Goal: Task Accomplishment & Management: Manage account settings

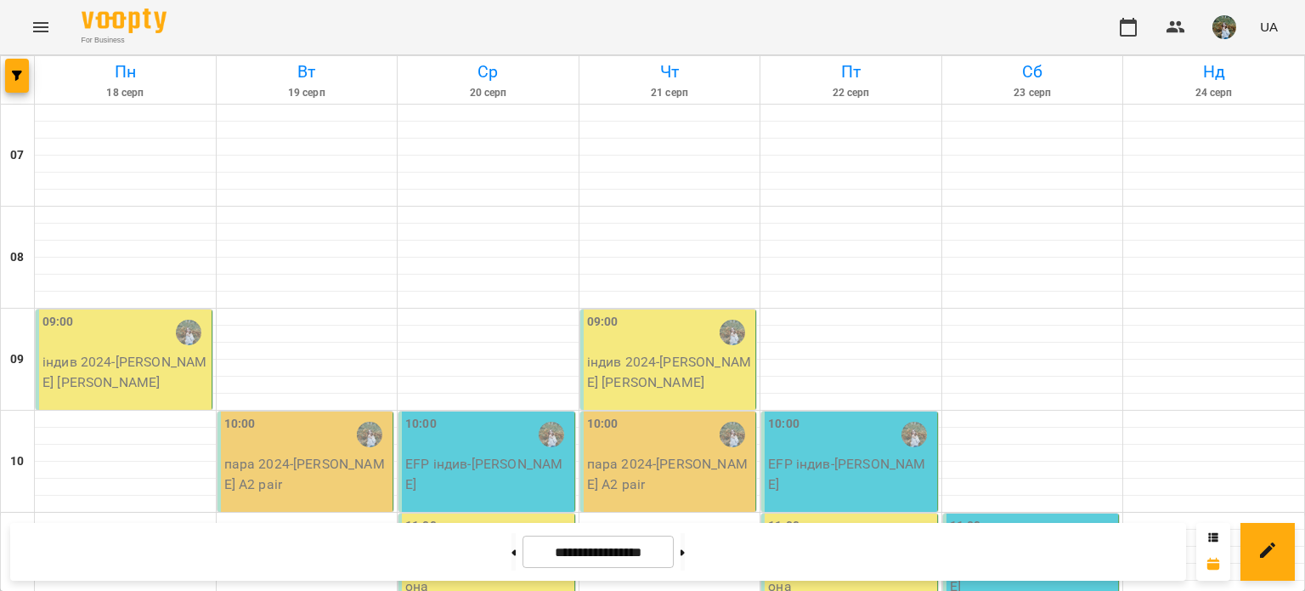
scroll to position [255, 0]
click at [512, 544] on button at bounding box center [514, 551] width 4 height 37
type input "**********"
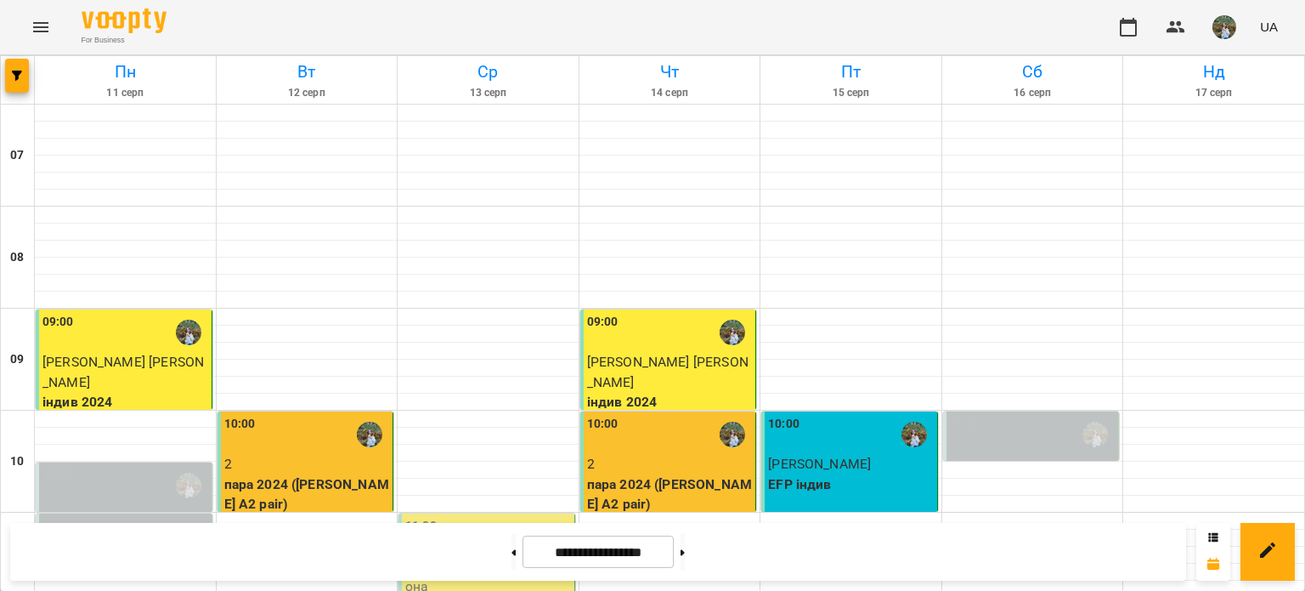
scroll to position [595, 0]
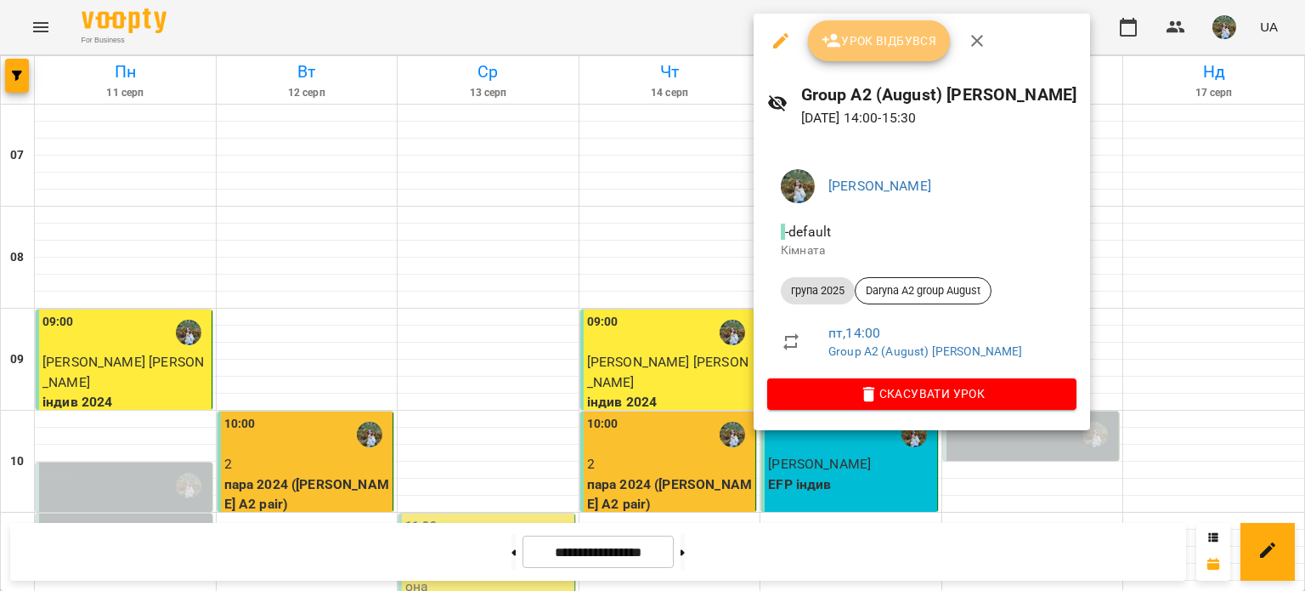
click at [874, 40] on span "Урок відбувся" at bounding box center [880, 41] width 116 height 20
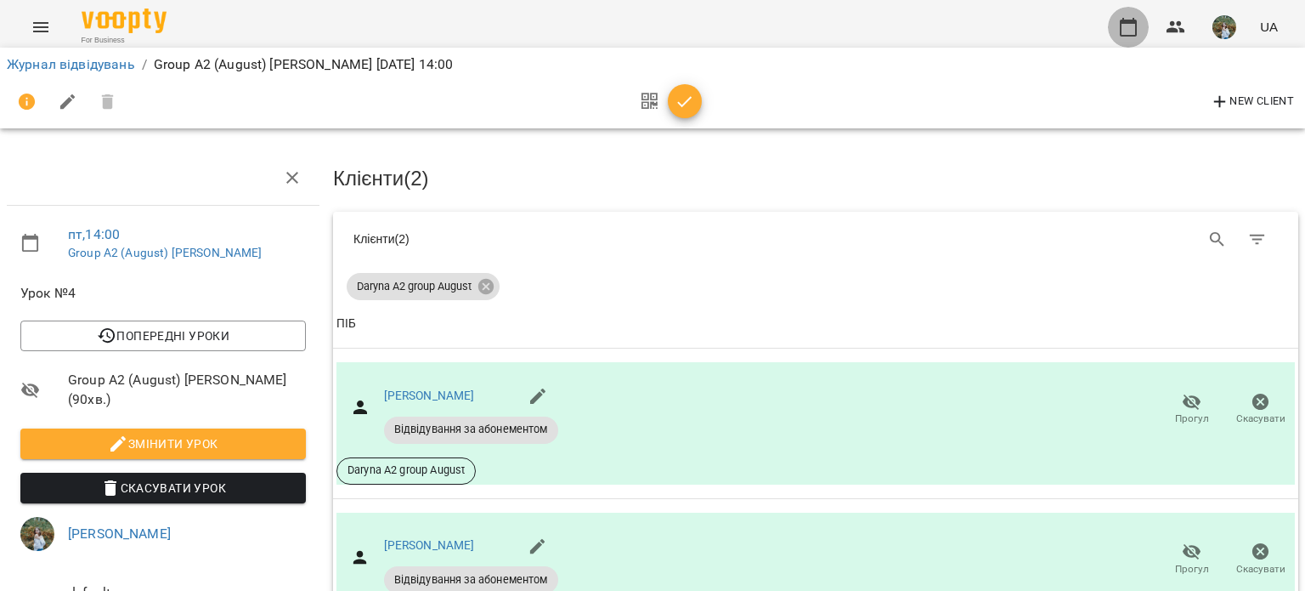
click at [1131, 20] on icon "button" at bounding box center [1128, 27] width 17 height 19
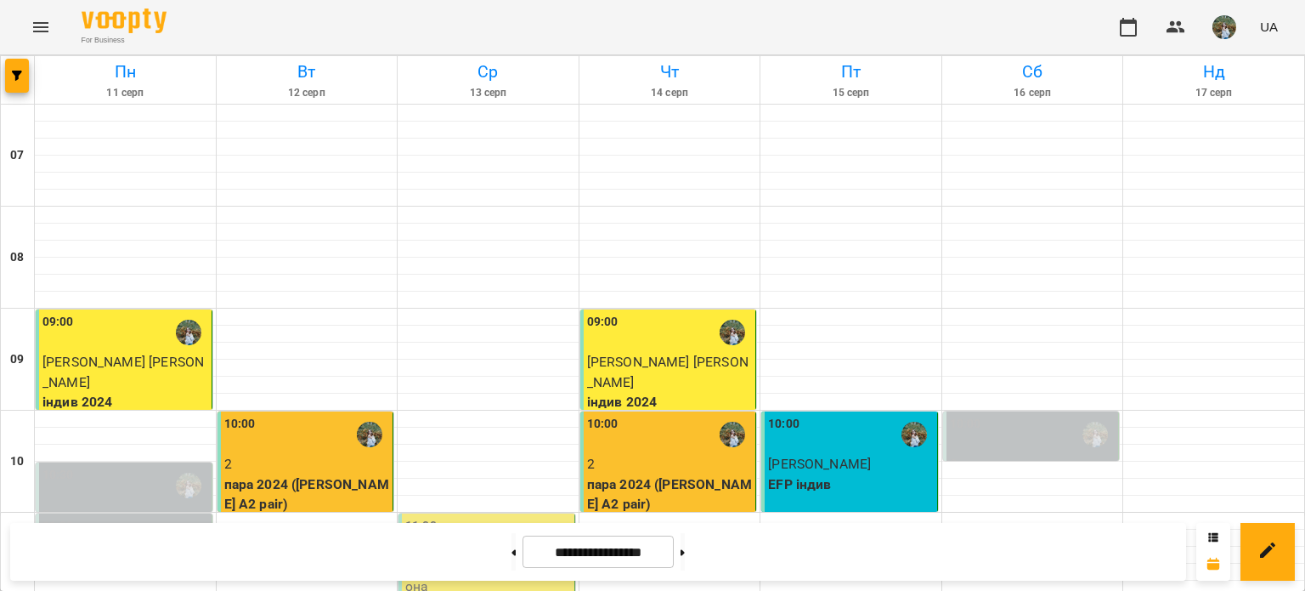
scroll to position [184, 0]
click at [685, 540] on button at bounding box center [683, 551] width 4 height 37
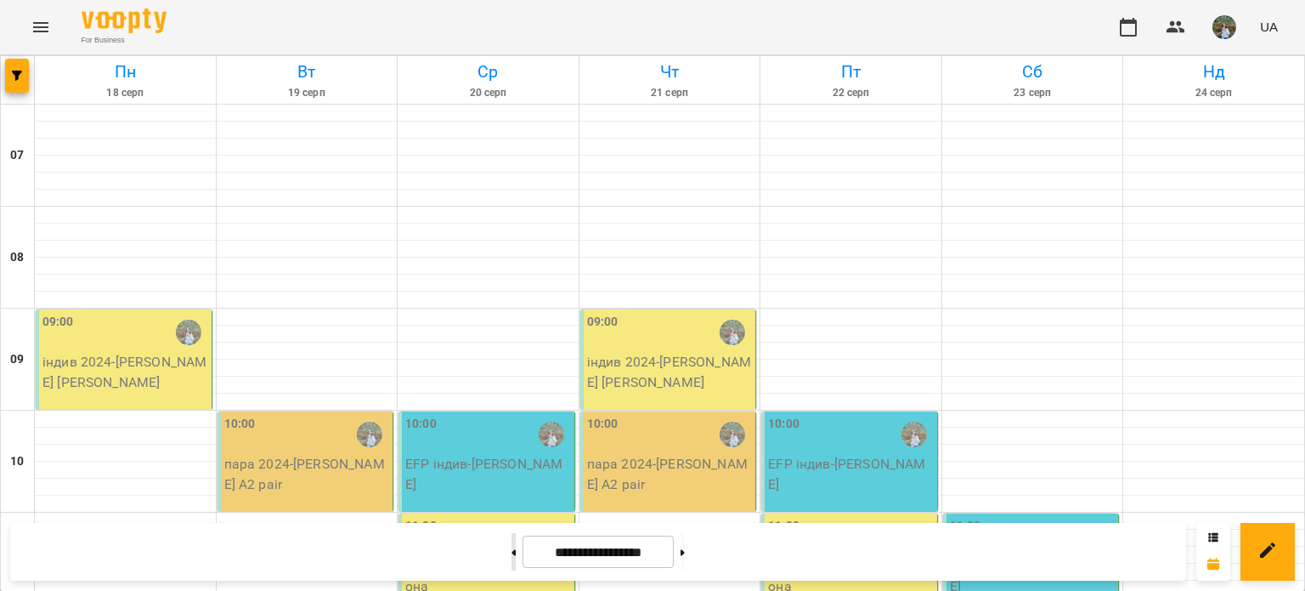
click at [512, 546] on button at bounding box center [514, 551] width 4 height 37
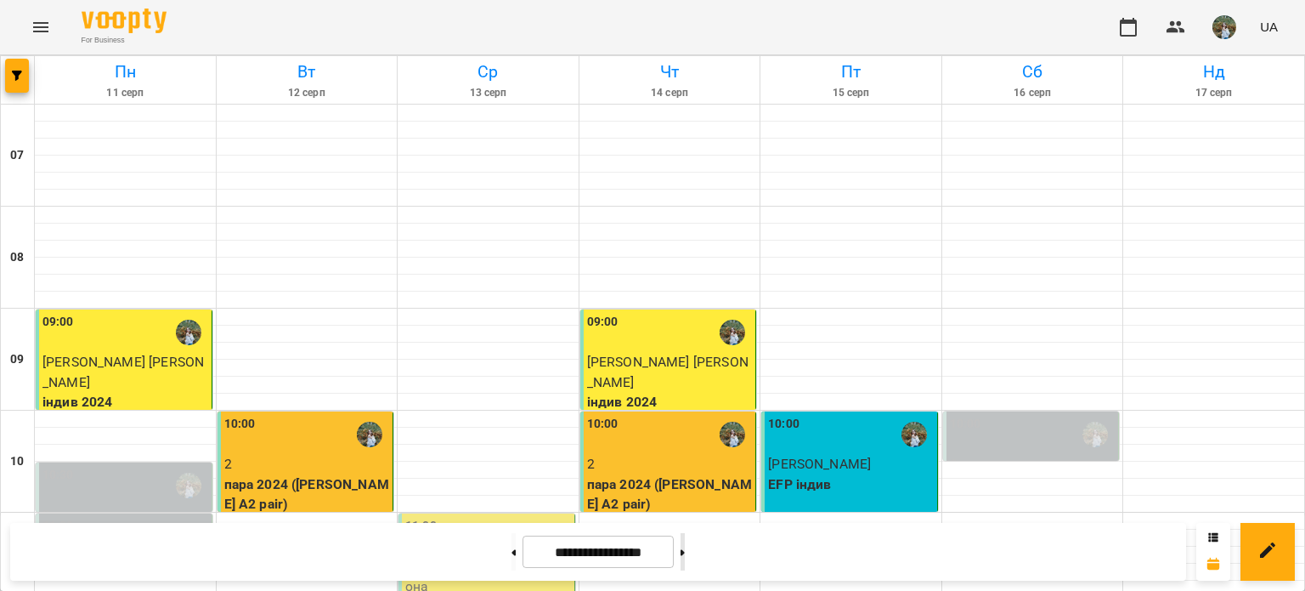
click at [685, 551] on button at bounding box center [683, 551] width 4 height 37
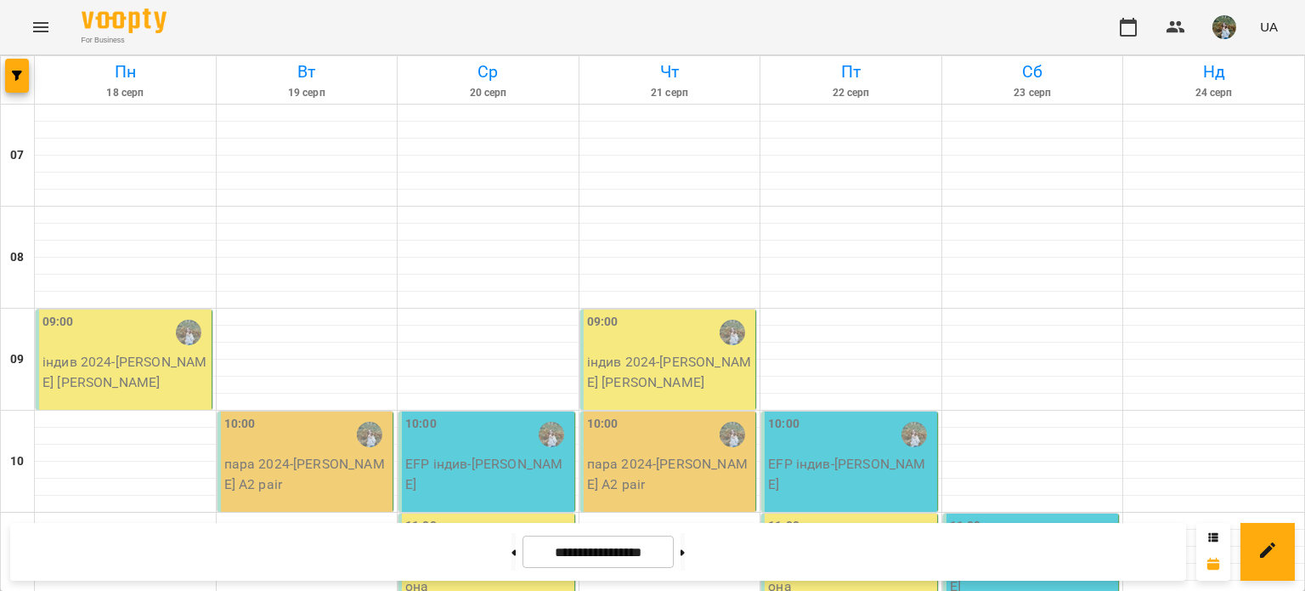
scroll to position [85, 0]
click at [512, 553] on icon at bounding box center [514, 552] width 4 height 7
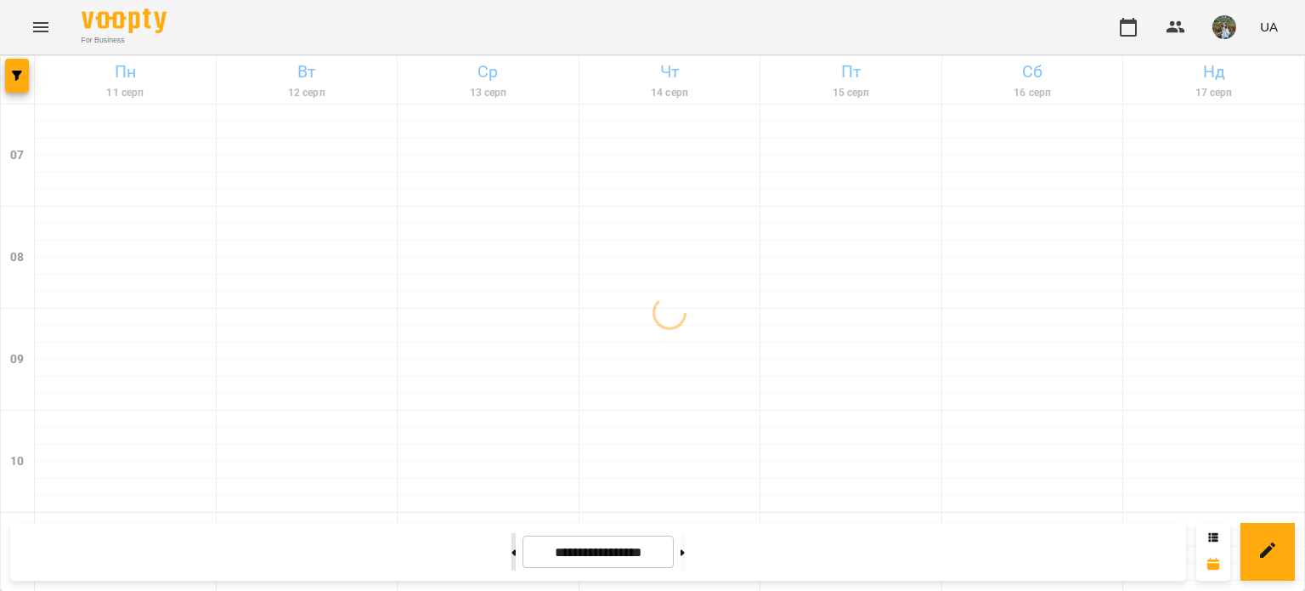
click at [512, 553] on icon at bounding box center [514, 552] width 4 height 7
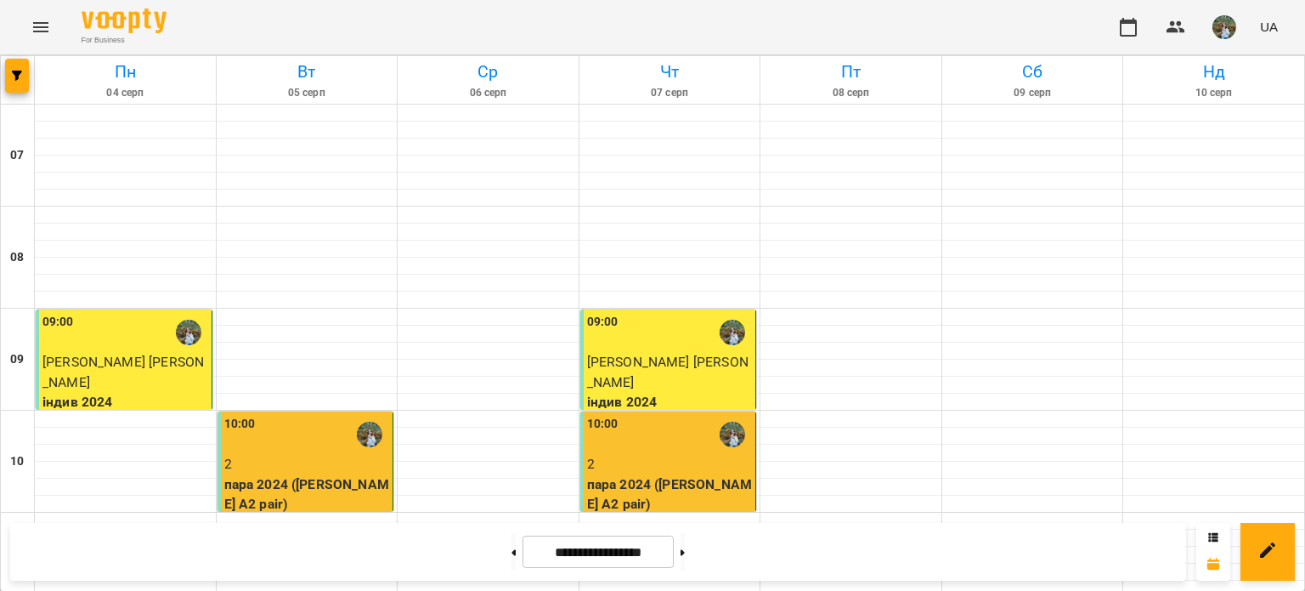
scroll to position [0, 0]
click at [685, 550] on button at bounding box center [683, 551] width 4 height 37
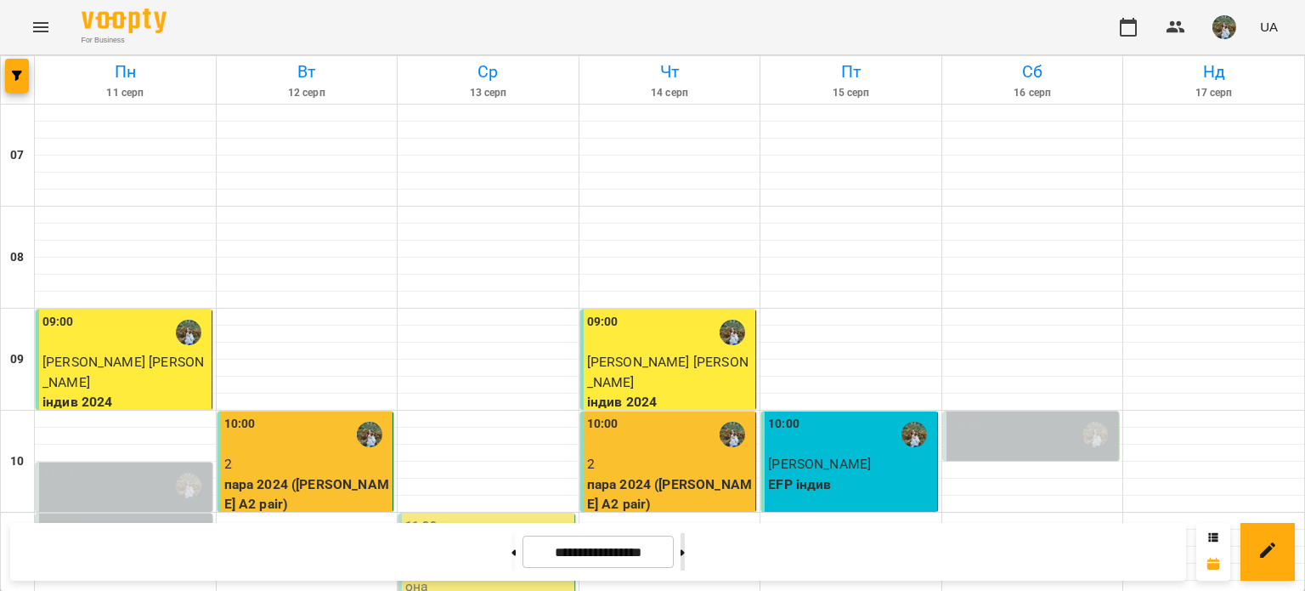
click at [685, 557] on button at bounding box center [683, 551] width 4 height 37
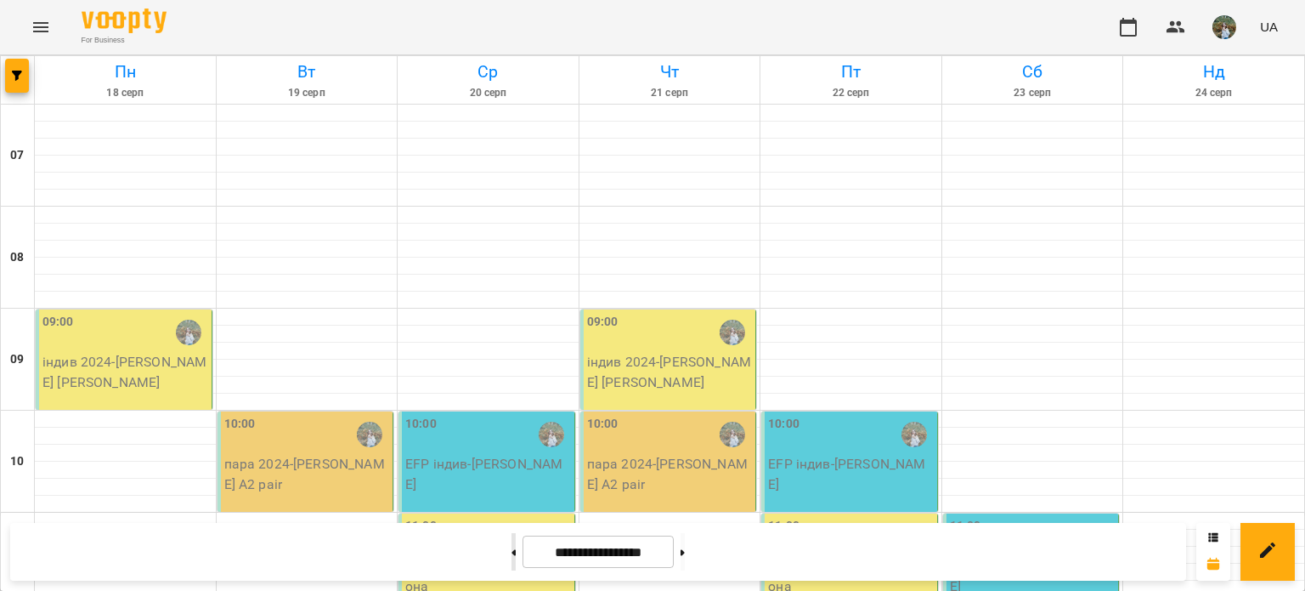
click at [512, 550] on button at bounding box center [514, 551] width 4 height 37
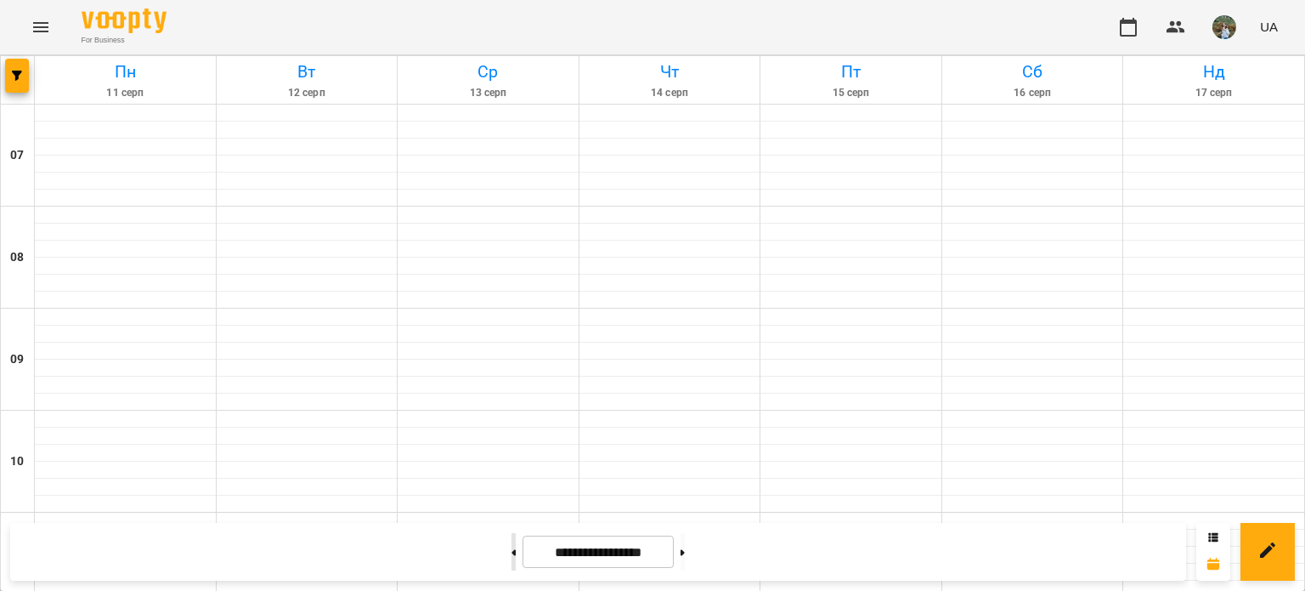
click at [512, 550] on button at bounding box center [514, 551] width 4 height 37
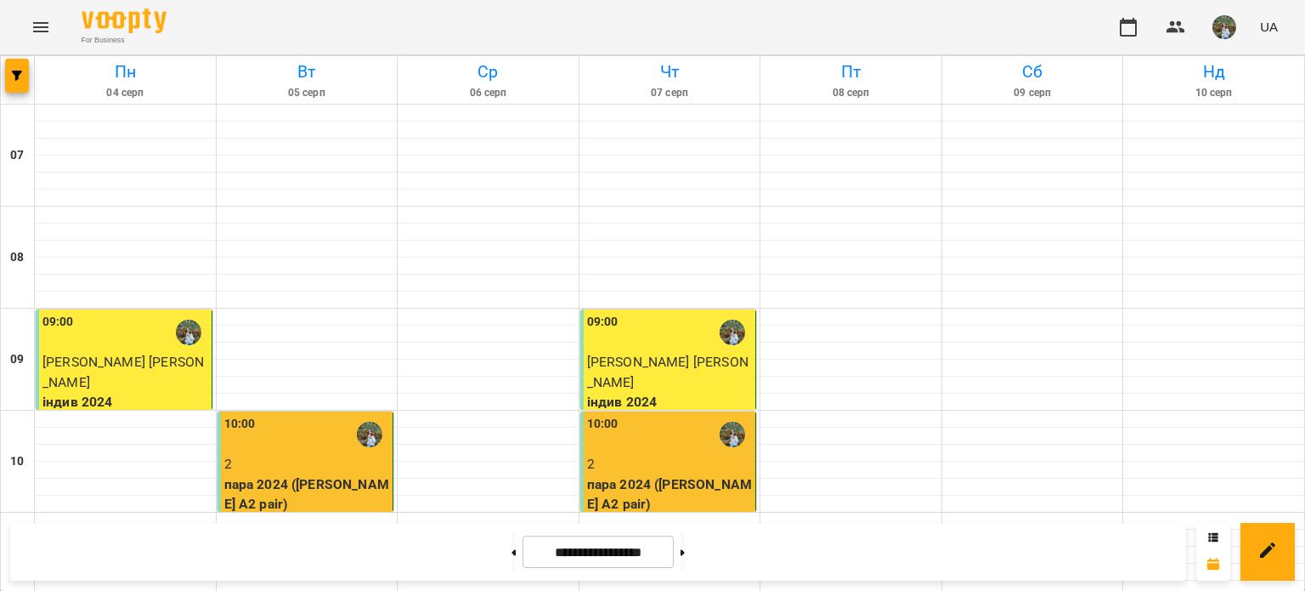
scroll to position [184, 0]
click at [685, 543] on button at bounding box center [683, 551] width 4 height 37
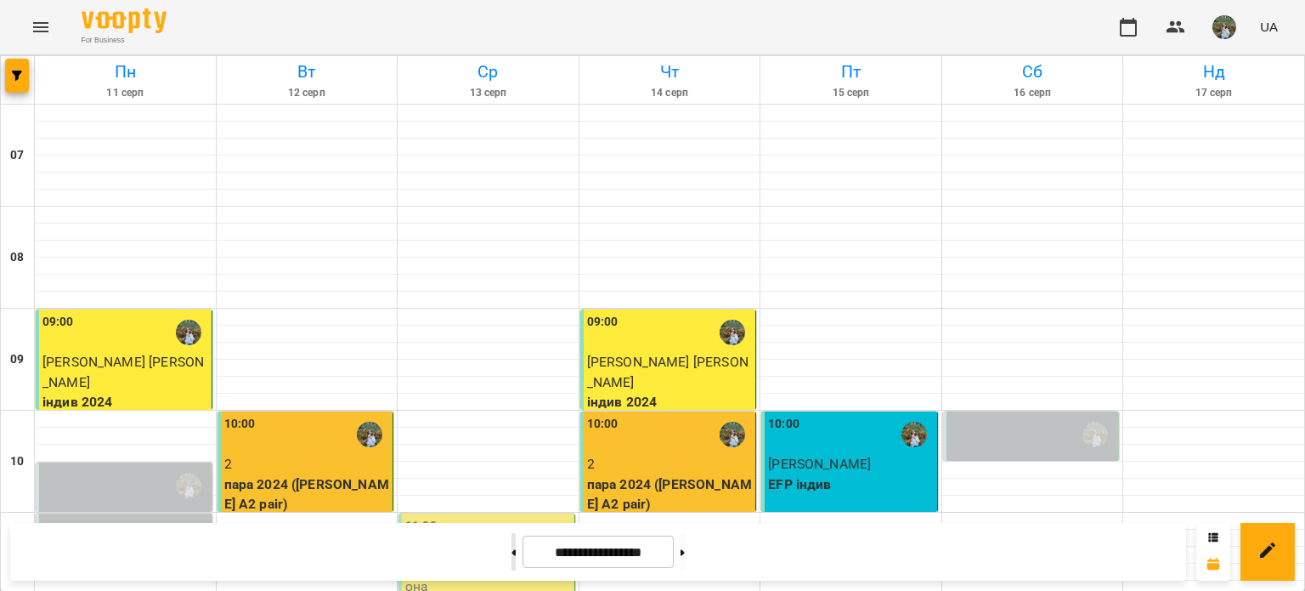
click at [512, 552] on icon at bounding box center [514, 552] width 4 height 6
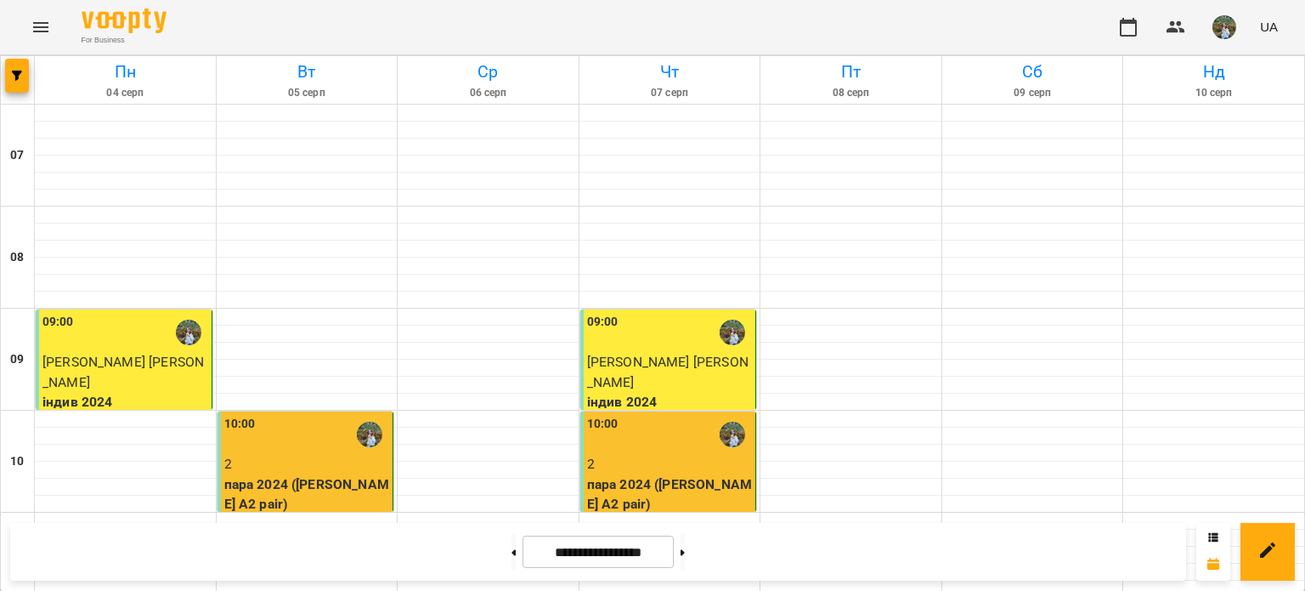
scroll to position [99, 0]
click at [685, 551] on button at bounding box center [683, 551] width 4 height 37
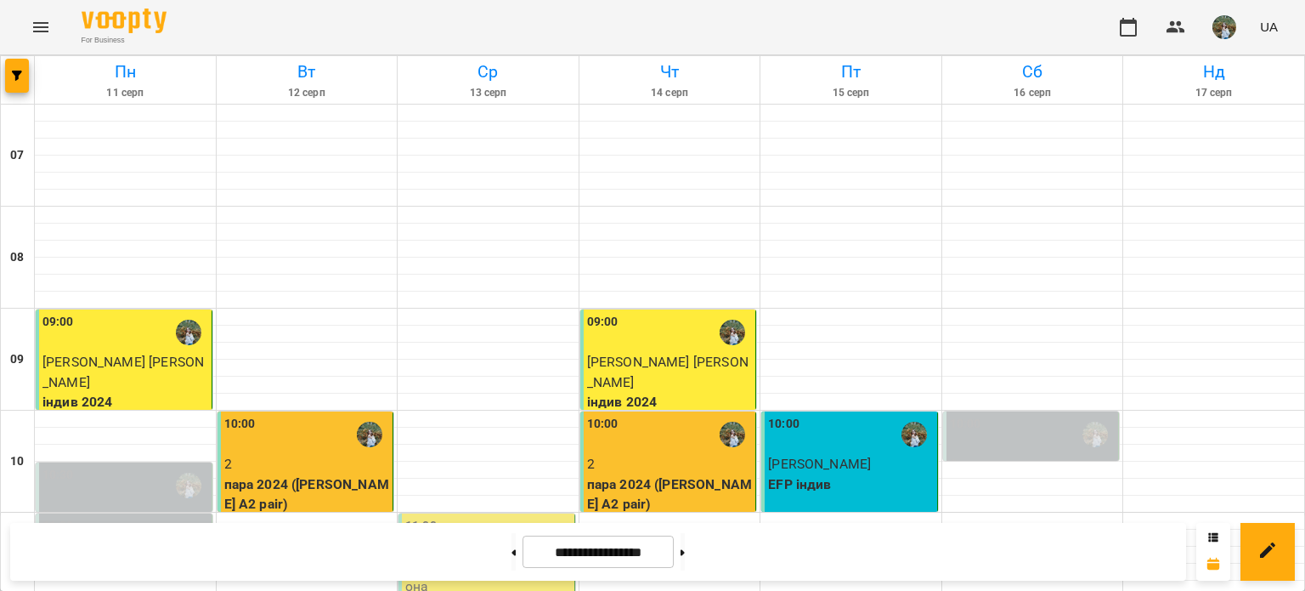
scroll to position [85, 0]
click at [685, 547] on button at bounding box center [683, 551] width 4 height 37
type input "**********"
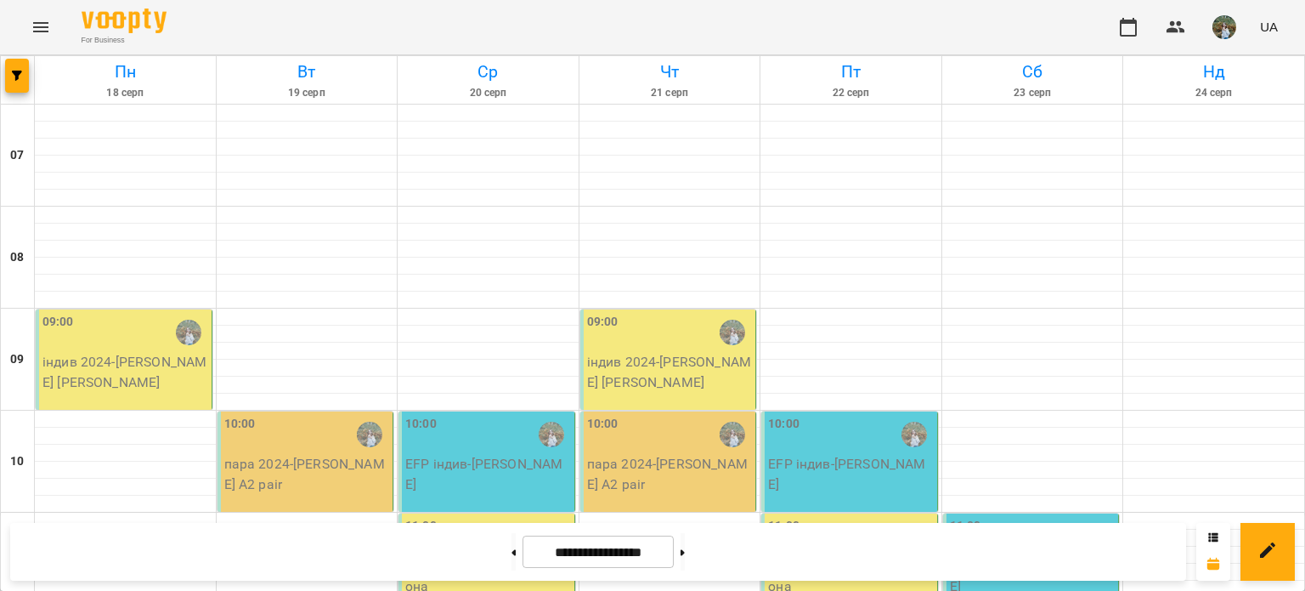
scroll to position [170, 0]
